Goal: Find contact information

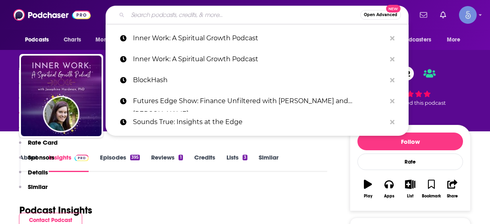
scroll to position [643, 0]
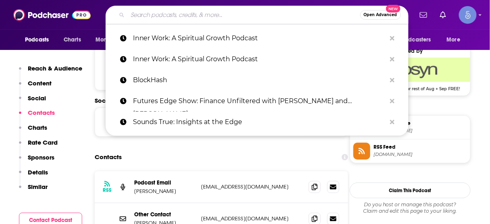
type input "HEAL Her Podcast"
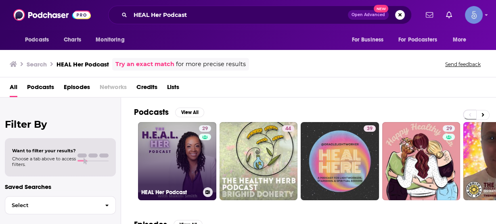
click at [190, 150] on link "29 HEAL Her Podcast" at bounding box center [177, 161] width 78 height 78
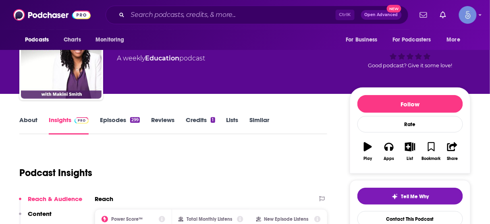
scroll to position [65, 0]
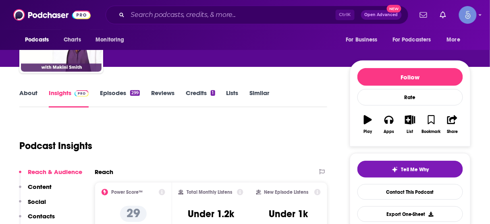
click at [49, 215] on p "Contacts" at bounding box center [41, 216] width 27 height 8
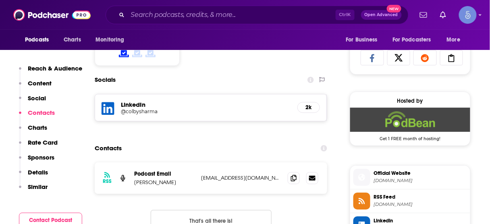
scroll to position [556, 0]
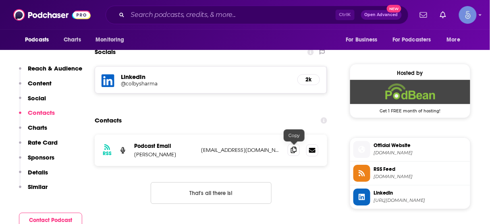
click at [294, 148] on icon at bounding box center [294, 150] width 6 height 6
click at [231, 17] on input "Search podcasts, credits, & more..." at bounding box center [232, 14] width 208 height 13
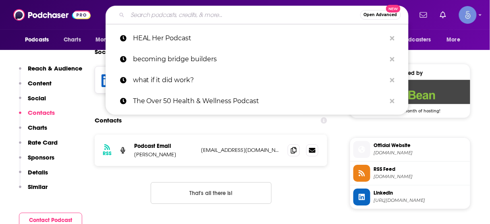
paste input "Path 11 Podcast"
type input "Path 11 Podcast"
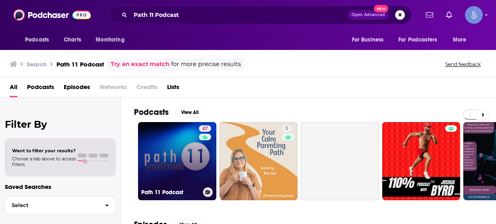
click at [180, 151] on link "47 Path 11 Podcast" at bounding box center [177, 161] width 78 height 78
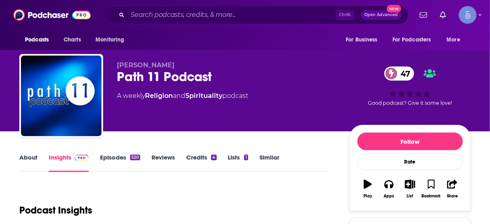
scroll to position [161, 0]
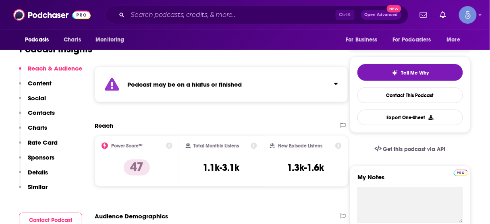
click at [41, 114] on p "Contacts" at bounding box center [41, 113] width 27 height 8
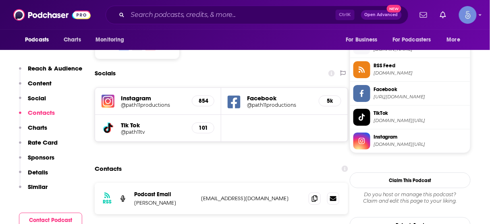
scroll to position [740, 0]
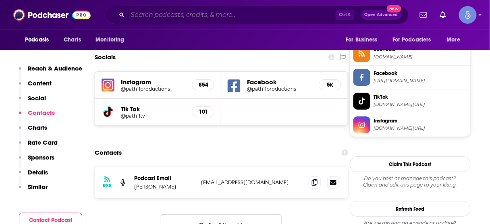
click at [233, 12] on input "Search podcasts, credits, & more..." at bounding box center [232, 14] width 208 height 13
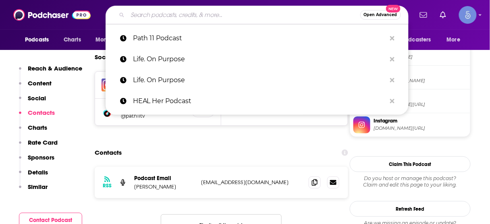
paste input "The Healing Place Podcast"
type input "The Healing Place Podcast"
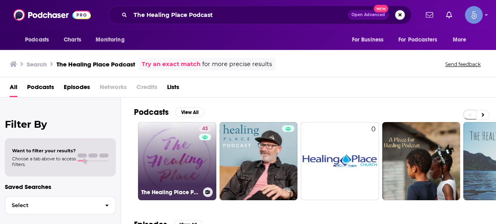
click at [177, 159] on link "43 The Healing Place Podcast" at bounding box center [177, 161] width 78 height 78
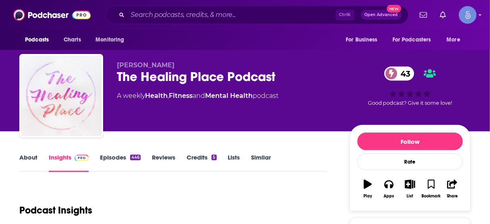
click at [247, 21] on div "Ctrl K Open Advanced New" at bounding box center [257, 15] width 303 height 19
click at [252, 17] on input "Search podcasts, credits, & more..." at bounding box center [232, 14] width 208 height 13
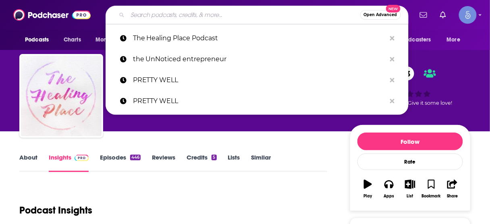
paste input "LOA [DATE] - Your Daily Dose Of Happy"
type input "LOA [DATE] - Your Daily Dose Of Happy"
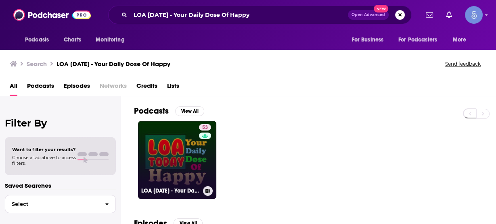
click at [180, 150] on link "53 LOA [DATE] - Your Daily Dose Of Happy" at bounding box center [177, 160] width 78 height 78
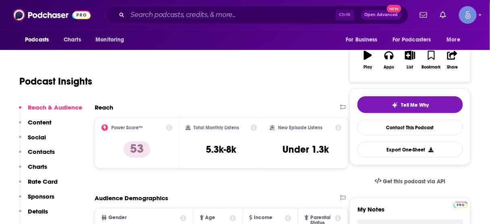
click at [47, 150] on p "Contacts" at bounding box center [41, 152] width 27 height 8
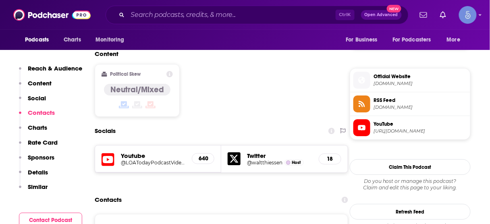
scroll to position [655, 0]
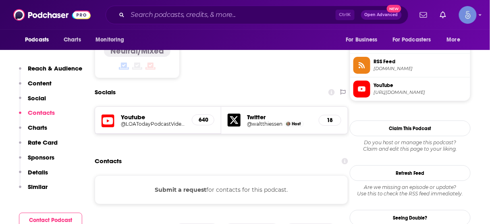
click at [264, 6] on div "Ctrl K Open Advanced New" at bounding box center [257, 15] width 303 height 19
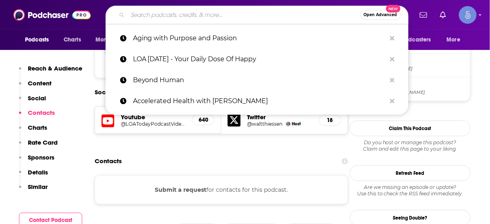
drag, startPoint x: 259, startPoint y: 12, endPoint x: 258, endPoint y: 17, distance: 5.0
click at [258, 12] on input "Search podcasts, credits, & more..." at bounding box center [244, 14] width 233 height 13
paste input "Can't Be Contained"
type input "Can't Be Contained"
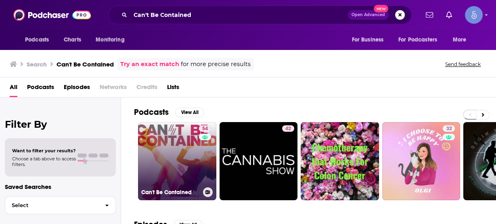
click at [183, 160] on link "54 Can't Be Contained" at bounding box center [177, 161] width 78 height 78
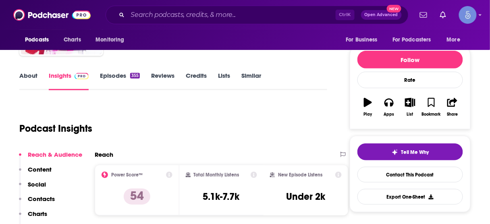
scroll to position [97, 0]
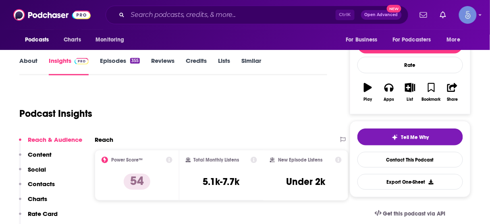
click at [45, 184] on p "Contacts" at bounding box center [41, 184] width 27 height 8
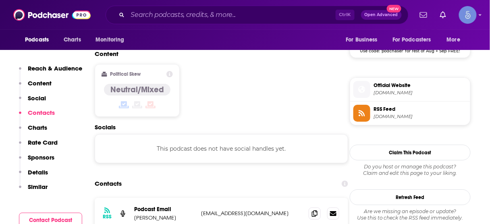
scroll to position [639, 0]
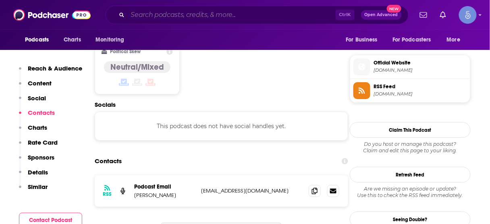
click at [246, 14] on input "Search podcasts, credits, & more..." at bounding box center [232, 14] width 208 height 13
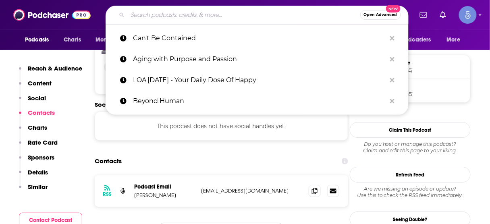
paste input "Unleashing Intuition Secrets"
type input "Unleashing Intuition Secrets"
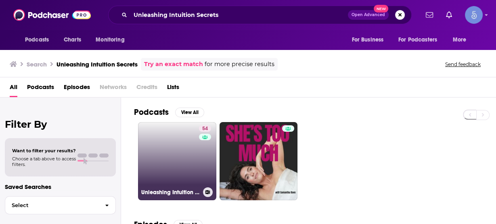
click at [182, 153] on link "54 Unleashing Intuition Secrets" at bounding box center [177, 161] width 78 height 78
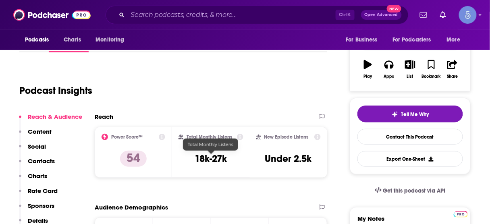
scroll to position [129, 0]
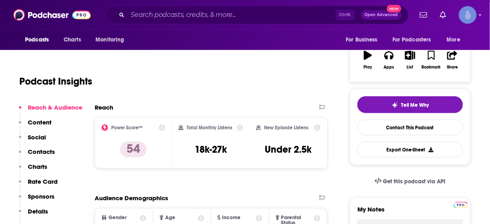
click at [33, 148] on p "Contacts" at bounding box center [41, 152] width 27 height 8
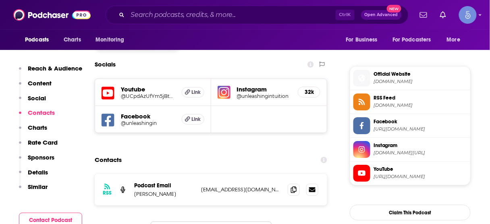
scroll to position [694, 0]
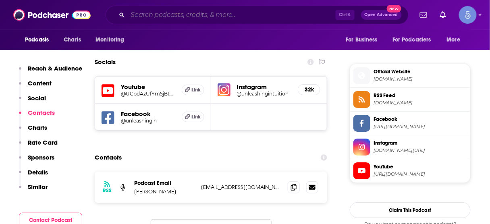
click at [249, 16] on input "Search podcasts, credits, & more..." at bounding box center [232, 14] width 208 height 13
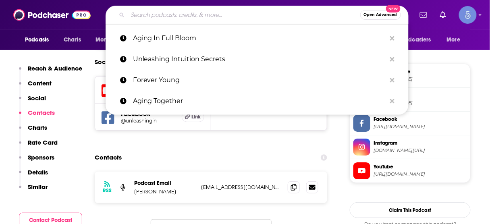
paste input "Multidimensional with [PERSON_NAME] The Channel"
type input "Multidimensional with [PERSON_NAME] The Channel"
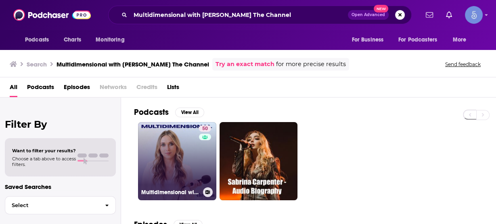
click at [185, 149] on link "50 Multidimensional with [PERSON_NAME] The Channel" at bounding box center [177, 161] width 78 height 78
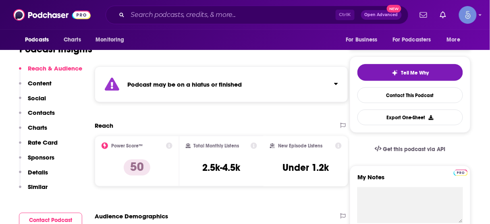
click at [47, 114] on p "Contacts" at bounding box center [41, 113] width 27 height 8
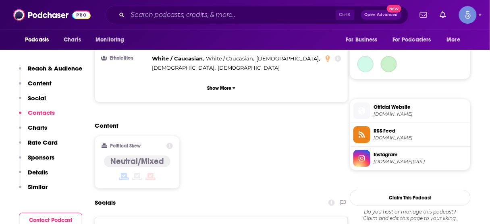
scroll to position [714, 0]
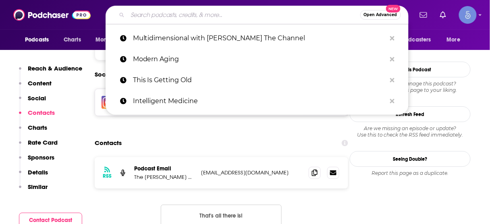
click at [244, 14] on input "Search podcasts, credits, & more..." at bounding box center [244, 14] width 233 height 13
paste input "Art Creativity & Wellbeing"
type input "Art Creativity & Wellbeing"
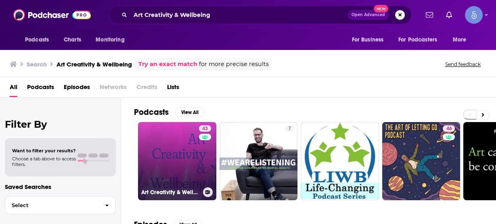
click at [178, 154] on link "43 Art Creativity & Wellbeing" at bounding box center [177, 161] width 78 height 78
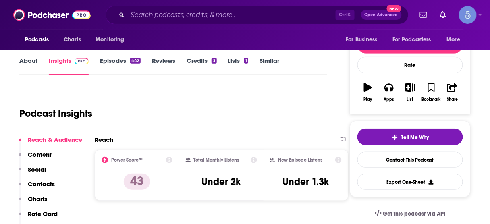
scroll to position [194, 0]
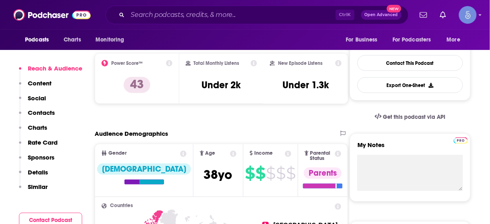
click at [38, 115] on p "Contacts" at bounding box center [41, 113] width 27 height 8
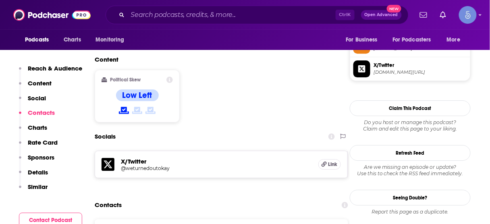
scroll to position [654, 0]
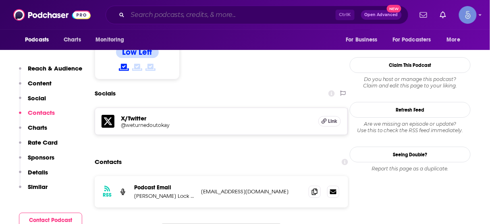
click at [236, 16] on input "Search podcasts, credits, & more..." at bounding box center [232, 14] width 208 height 13
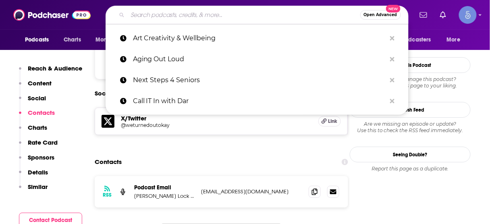
paste input "Magic Hour with [PERSON_NAME]"
type input "Magic Hour with [PERSON_NAME]"
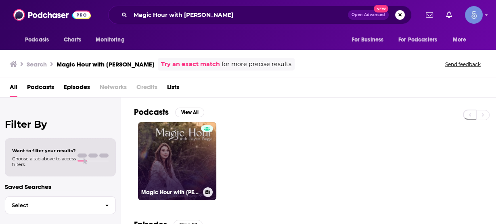
click at [171, 162] on link "Magic Hour with [PERSON_NAME]" at bounding box center [177, 161] width 78 height 78
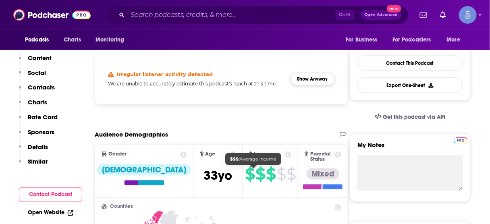
scroll to position [129, 0]
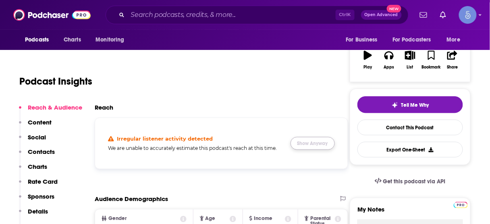
click at [312, 142] on button "Show Anyway" at bounding box center [313, 143] width 44 height 13
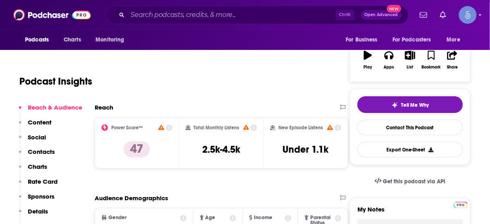
click at [46, 152] on p "Contacts" at bounding box center [41, 152] width 27 height 8
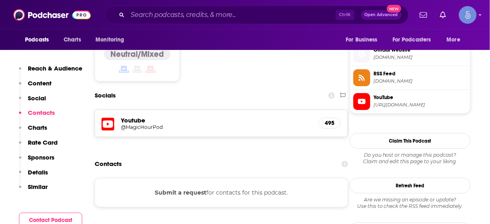
scroll to position [654, 0]
